Goal: Check status: Check status

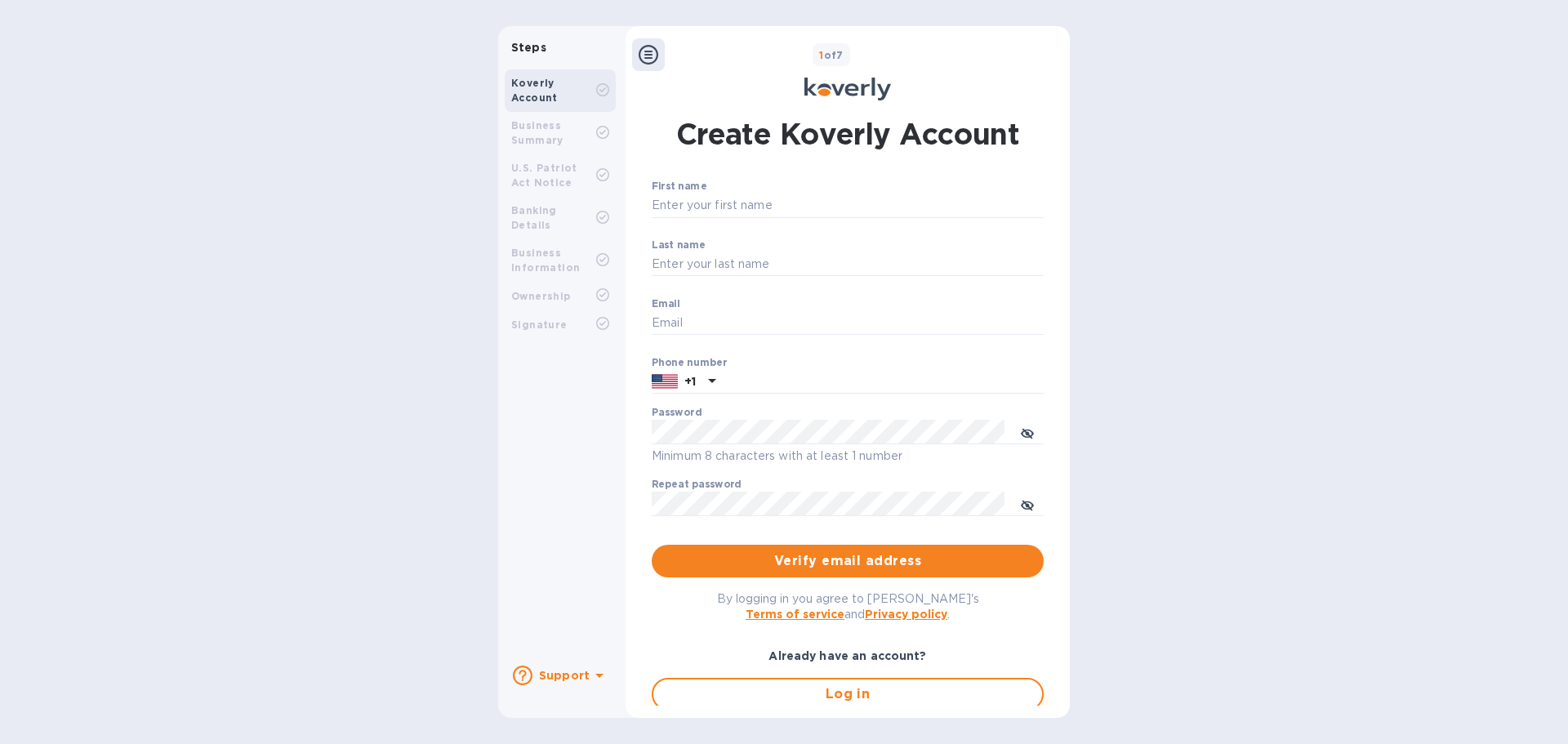
type input "[EMAIL_ADDRESS][DOMAIN_NAME]"
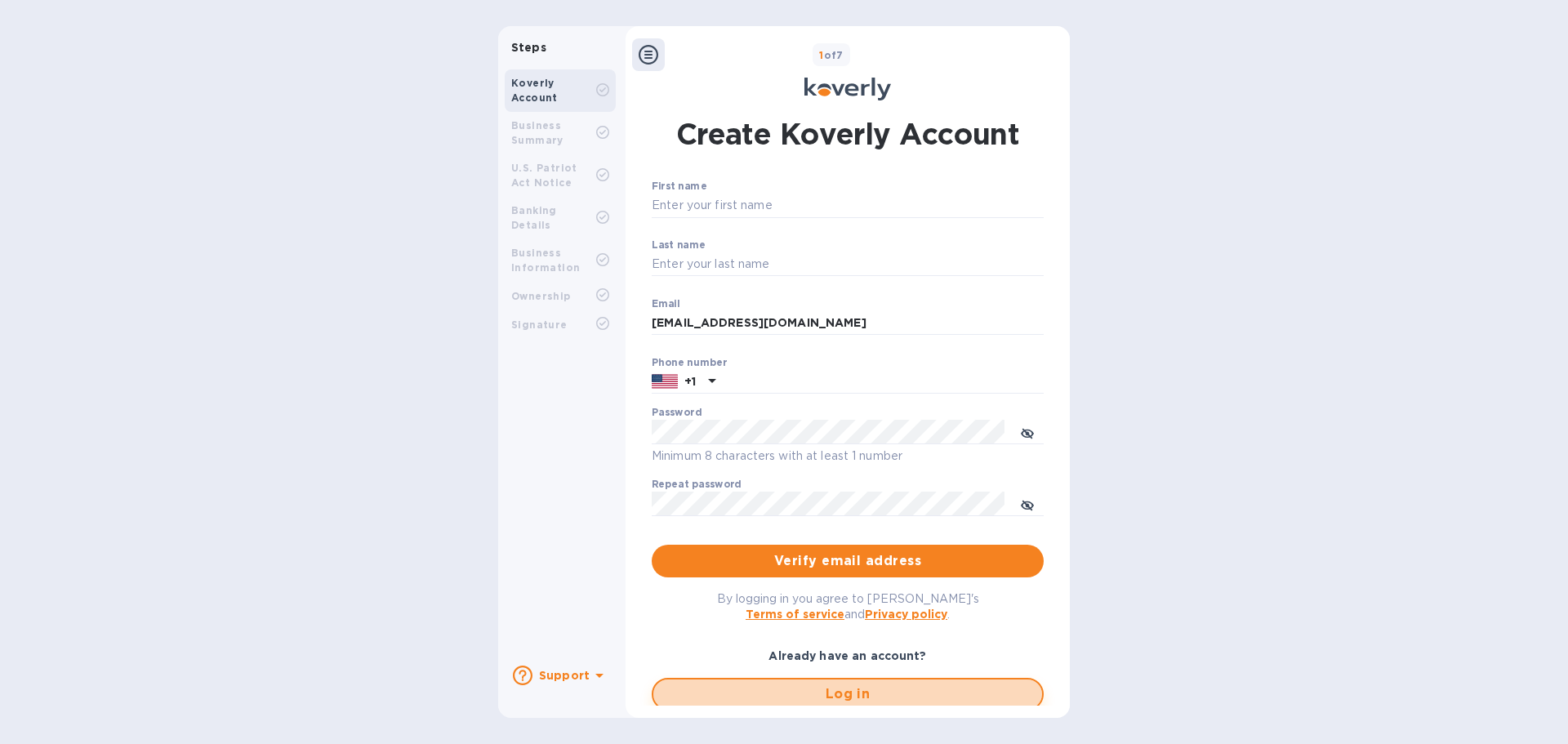
click at [769, 692] on span "Log in" at bounding box center [848, 694] width 363 height 20
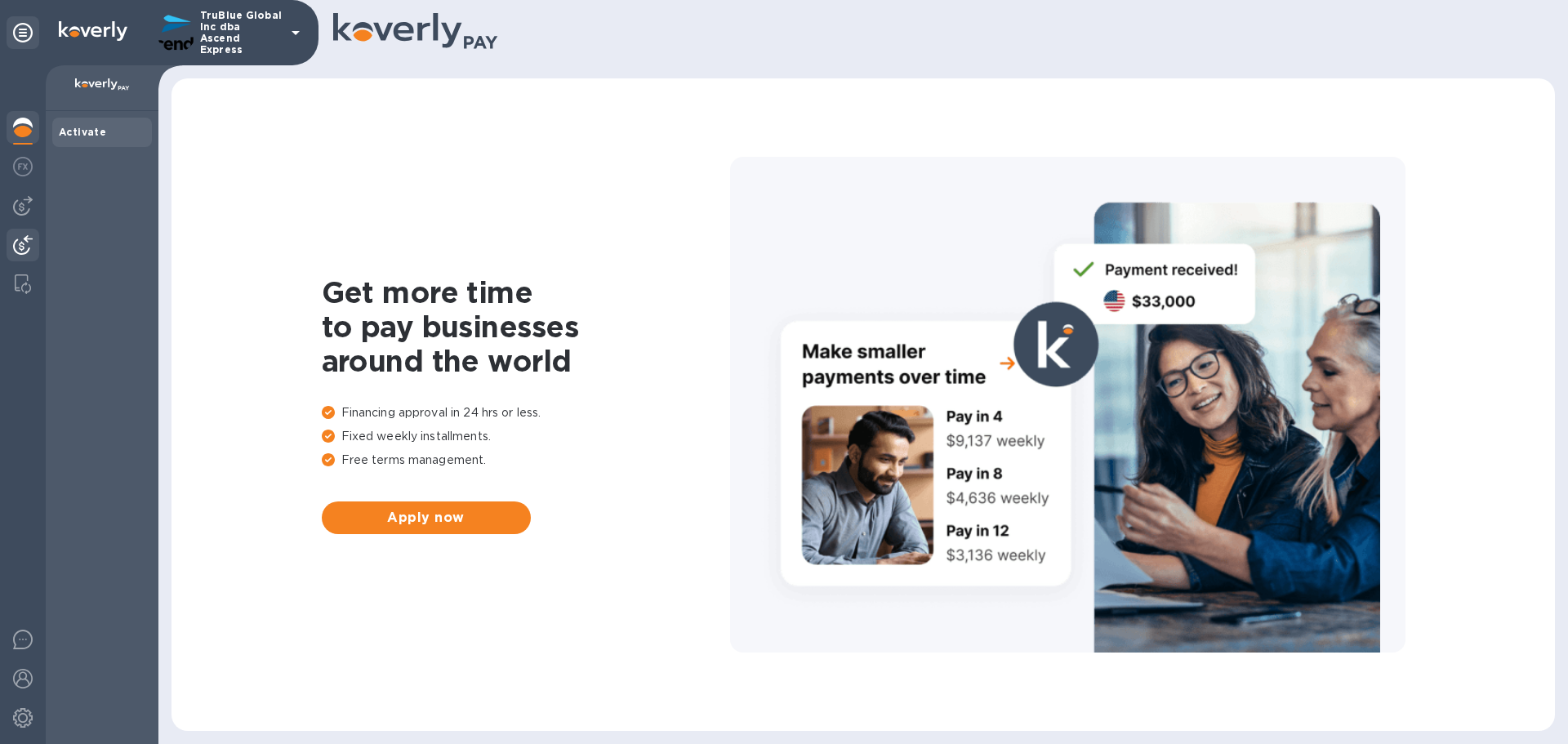
click at [22, 249] on img at bounding box center [23, 245] width 20 height 20
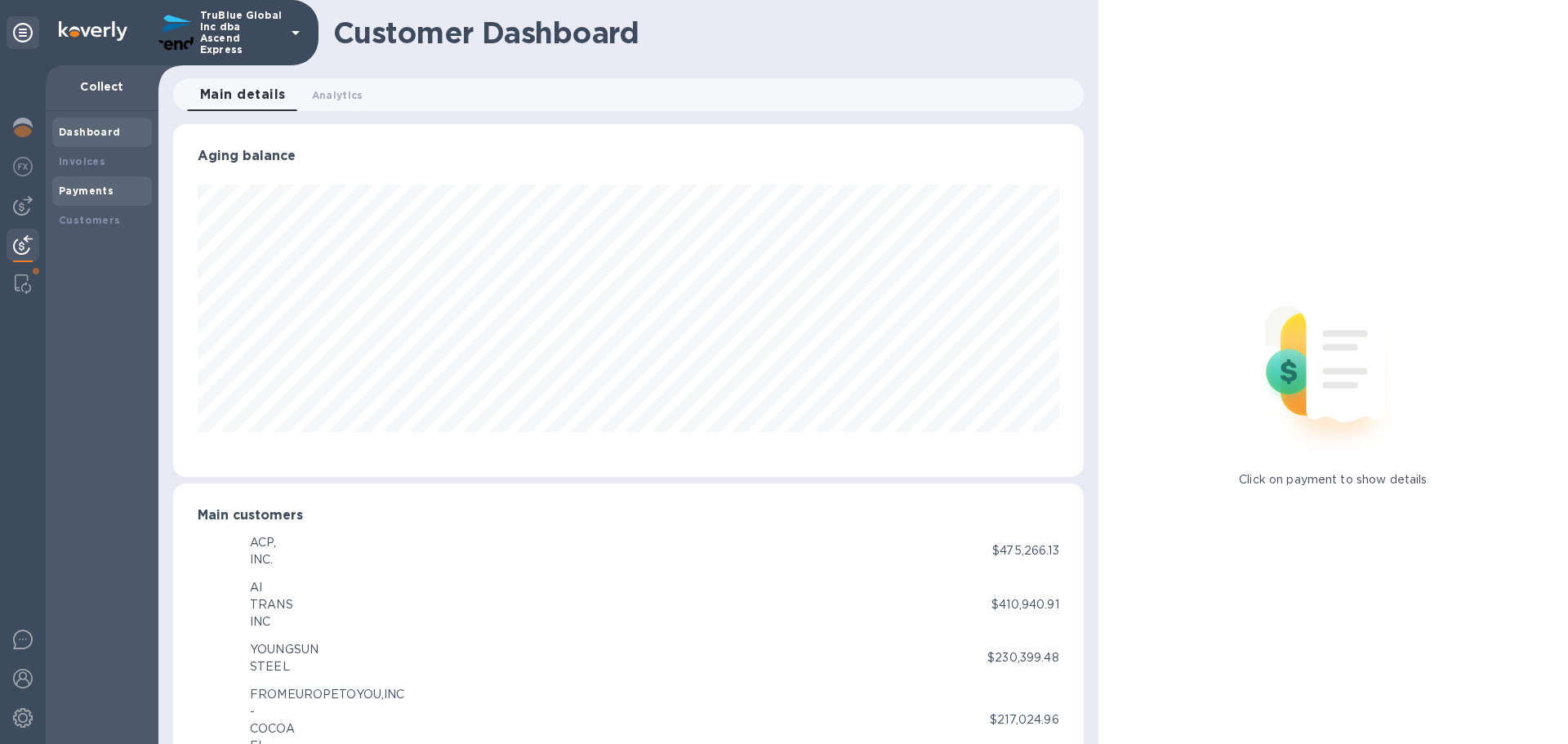
scroll to position [815964, 815948]
click at [86, 188] on b "Payments" at bounding box center [87, 190] width 55 height 12
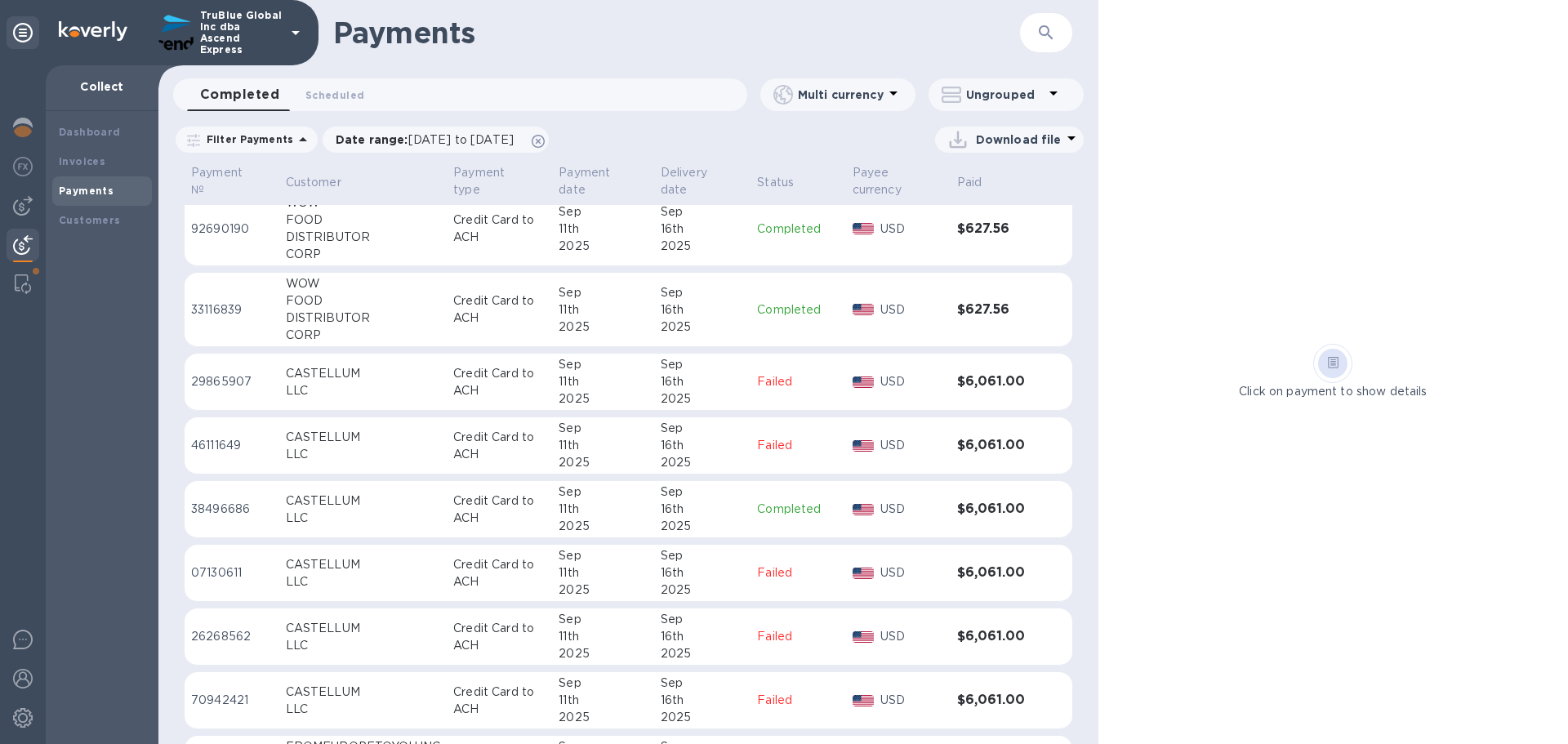
scroll to position [3469, 0]
